Goal: Task Accomplishment & Management: Manage account settings

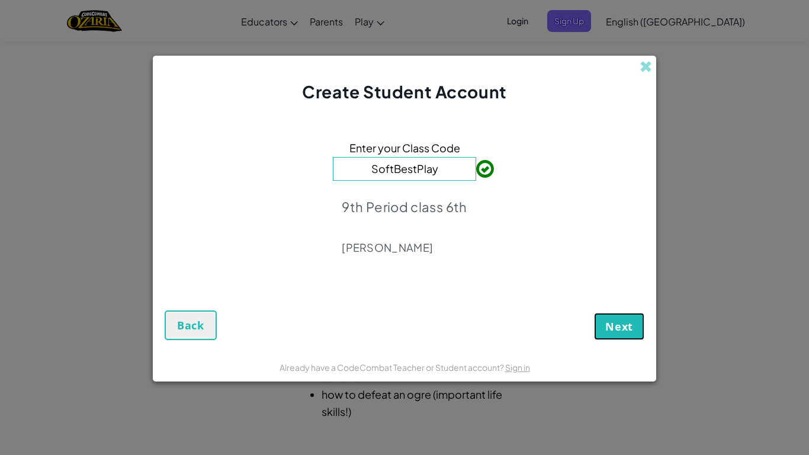
click at [621, 326] on span "Next" at bounding box center [619, 326] width 28 height 14
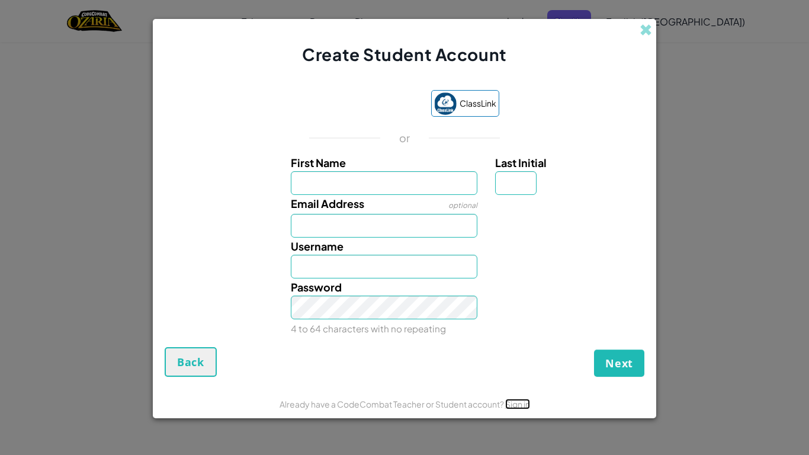
click at [530, 406] on link "Sign in" at bounding box center [517, 404] width 25 height 11
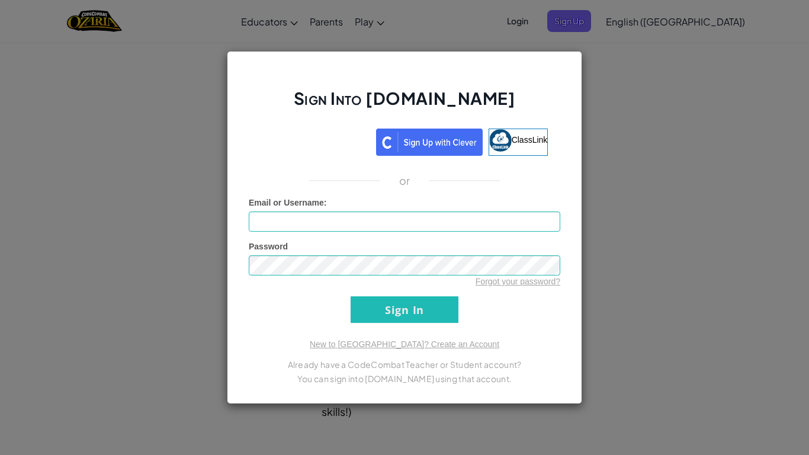
click at [641, 149] on div "Sign Into [DOMAIN_NAME] ClassLink or Unknown Error Email or Username : Password…" at bounding box center [404, 227] width 809 height 455
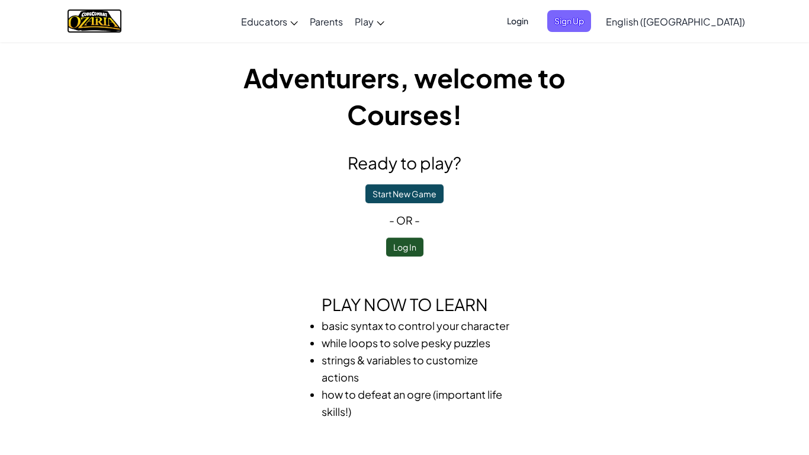
click at [111, 22] on img "Home" at bounding box center [94, 21] width 55 height 24
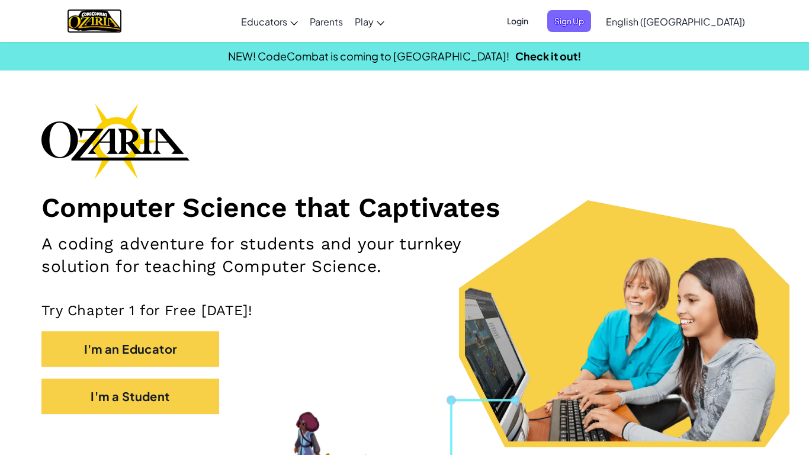
click at [120, 20] on img "Home" at bounding box center [94, 21] width 55 height 24
click at [107, 435] on section "Computer Science that Captivates A coding adventure for students and your turnk…" at bounding box center [404, 275] width 809 height 344
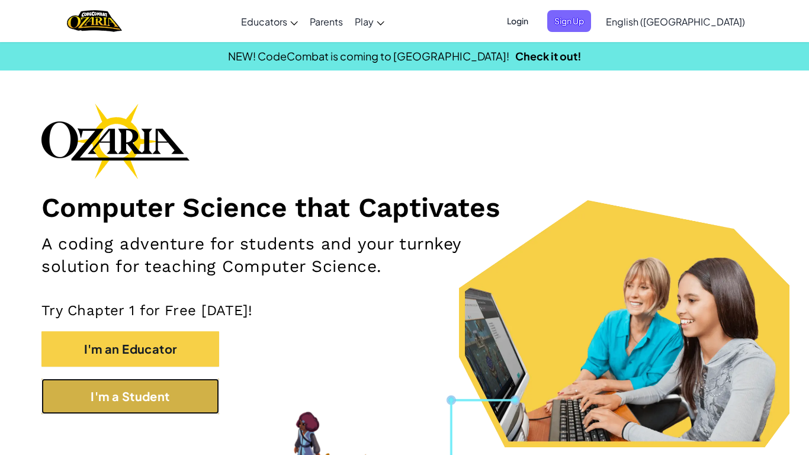
click at [108, 402] on button "I'm a Student" at bounding box center [130, 396] width 178 height 36
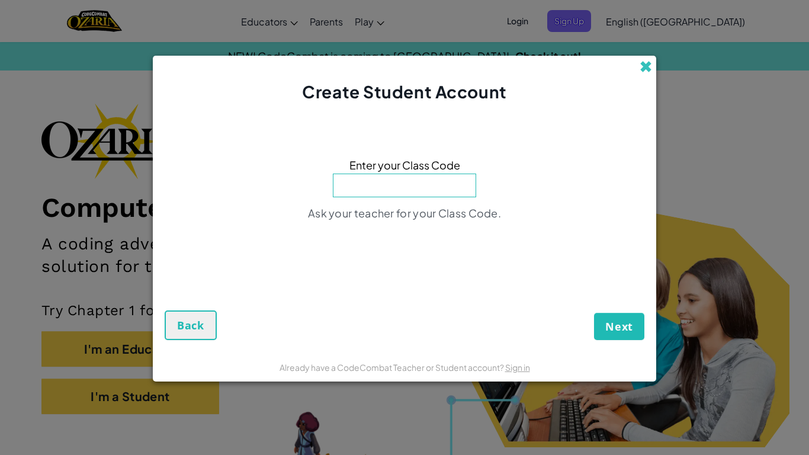
click at [642, 67] on span at bounding box center [646, 66] width 12 height 12
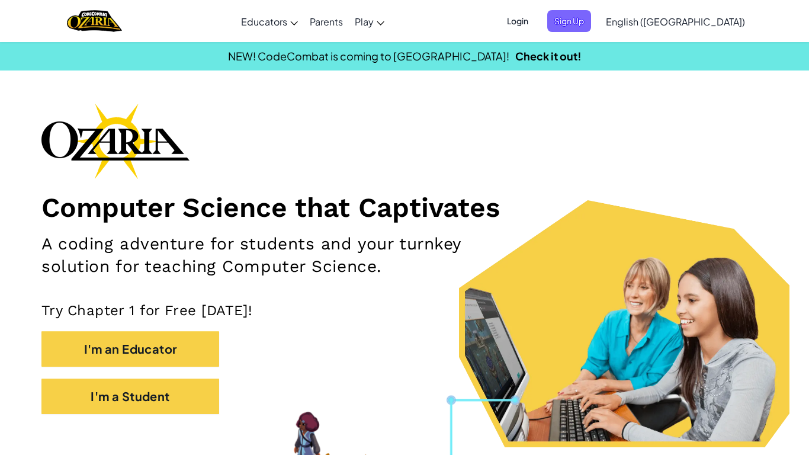
click at [535, 22] on span "Login" at bounding box center [518, 21] width 36 height 22
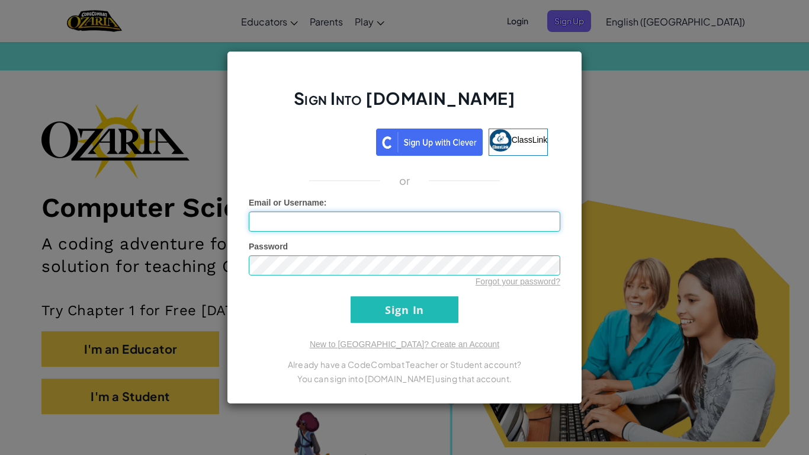
click at [535, 219] on input "Email or Username :" at bounding box center [405, 221] width 312 height 20
type input "moon_cake"
click at [351, 296] on input "Sign In" at bounding box center [405, 309] width 108 height 27
